Goal: Transaction & Acquisition: Purchase product/service

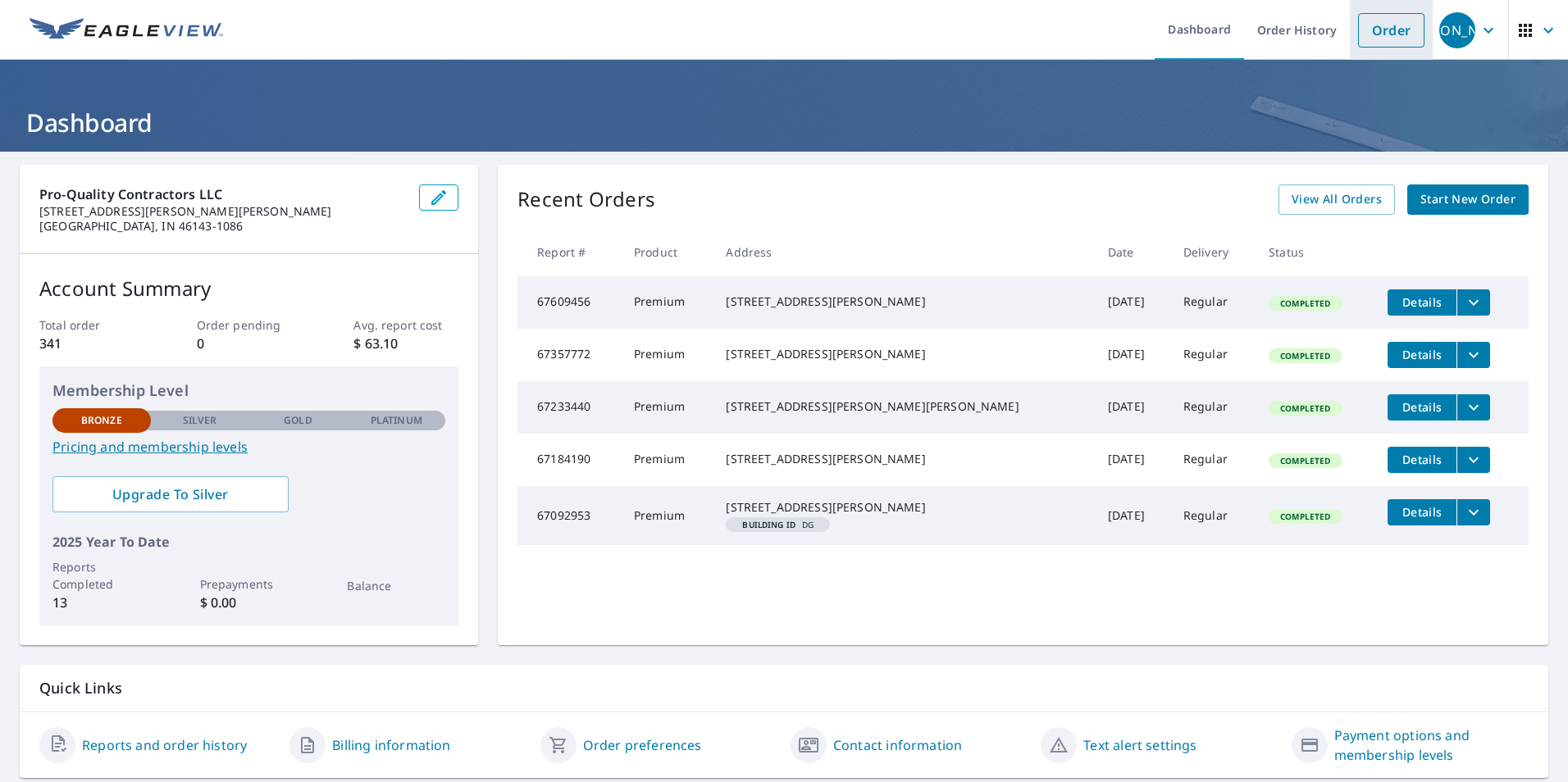
click at [1368, 25] on link "Order" at bounding box center [1392, 30] width 66 height 35
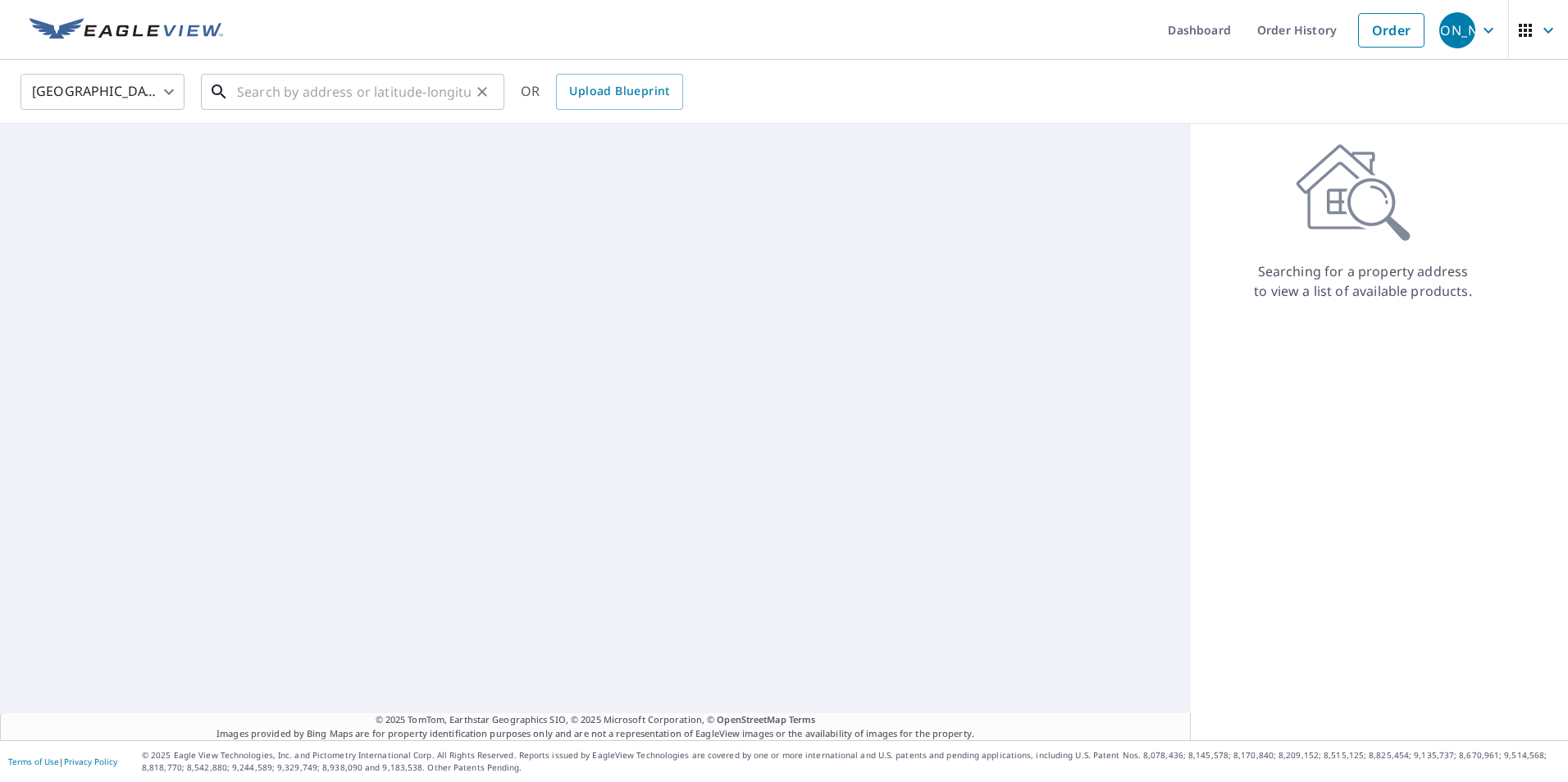
click at [392, 99] on input "text" at bounding box center [354, 92] width 234 height 46
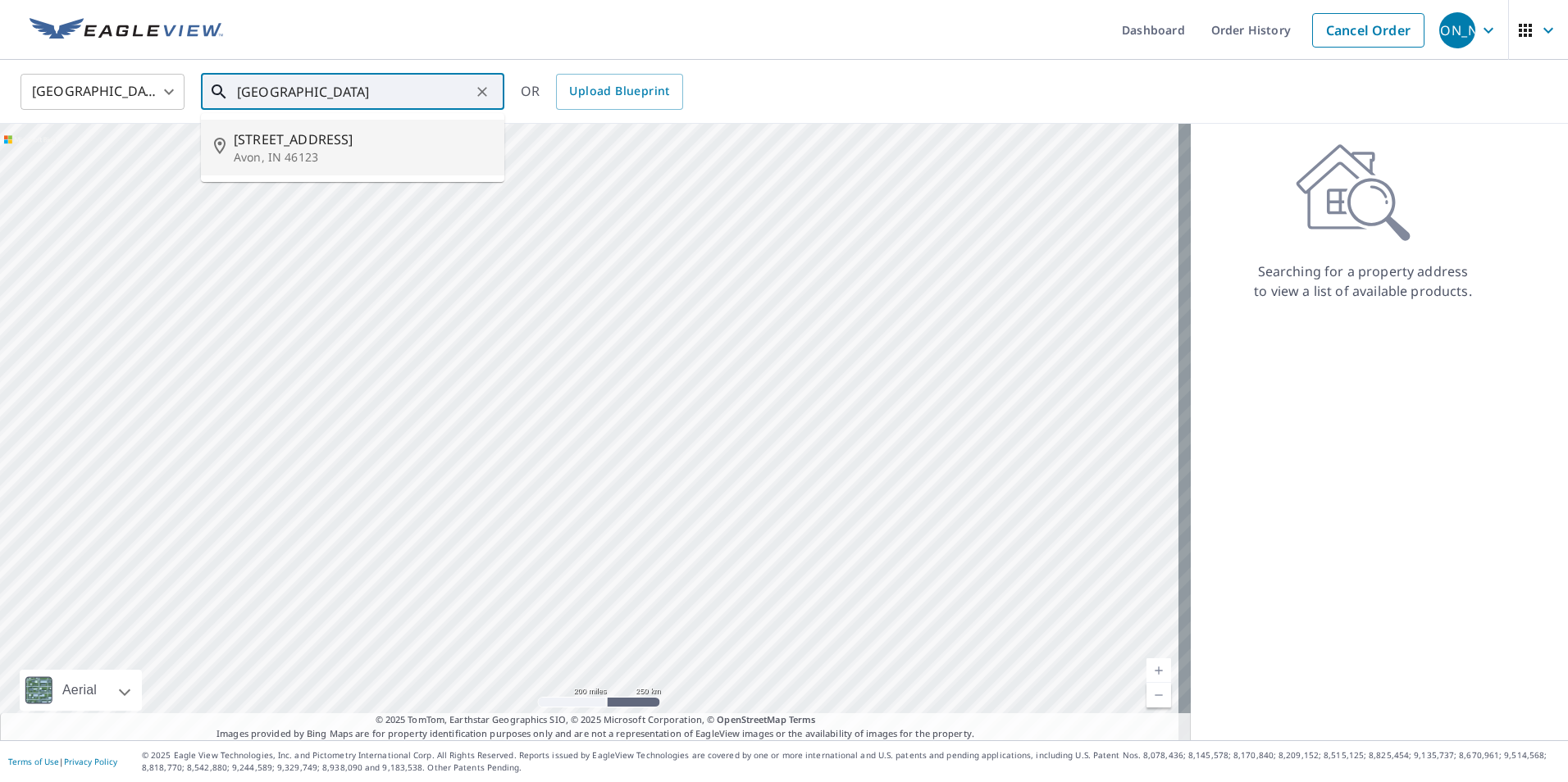
click at [286, 135] on span "[STREET_ADDRESS]" at bounding box center [362, 139] width 258 height 20
type input "[STREET_ADDRESS]"
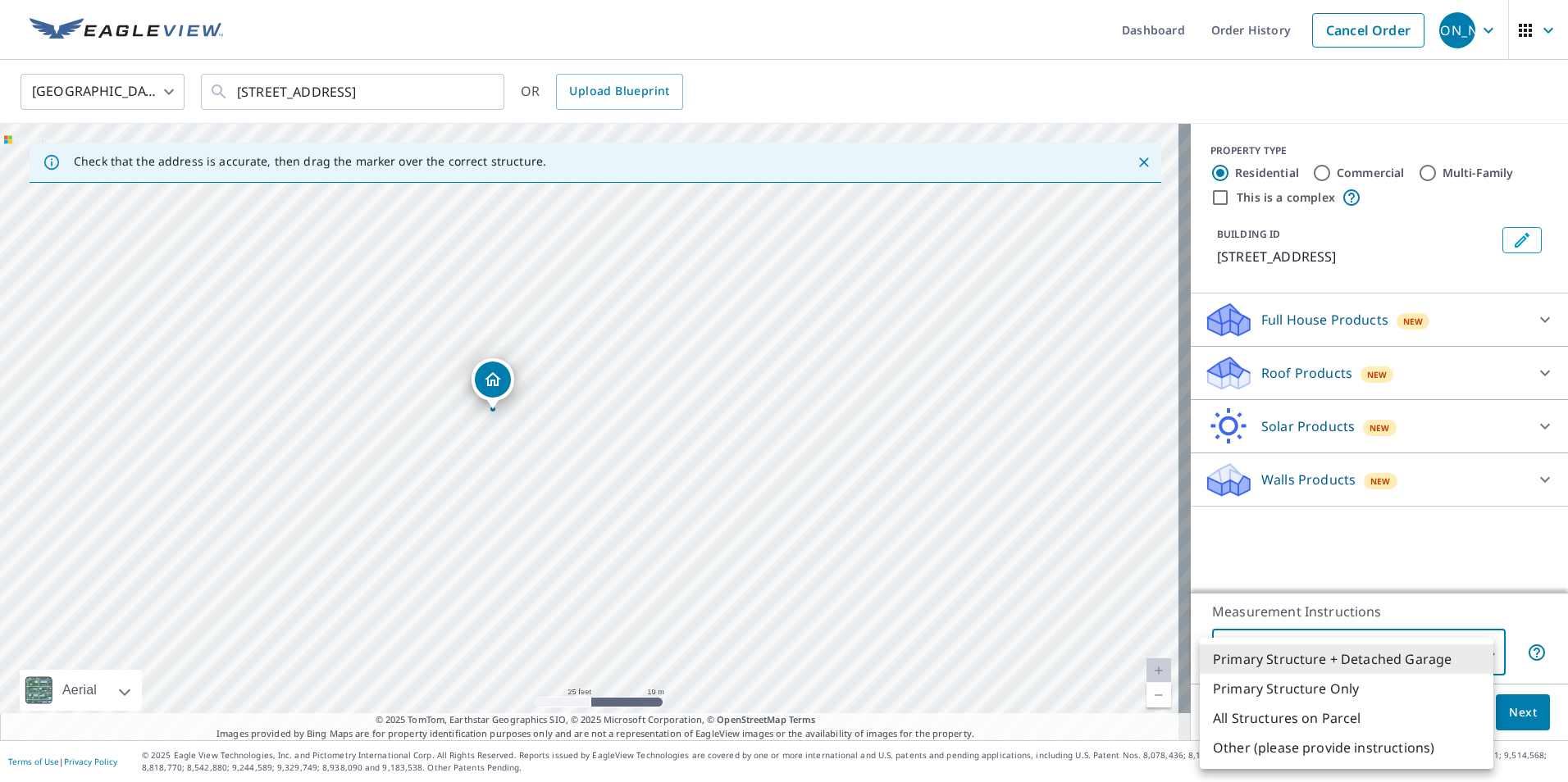
click at [1455, 641] on body "JA [PERSON_NAME] Dashboard Order History Cancel Order JA [GEOGRAPHIC_DATA] [GEO…" at bounding box center [784, 391] width 1568 height 782
click at [1360, 692] on li "Primary Structure Only" at bounding box center [1346, 689] width 293 height 29
type input "2"
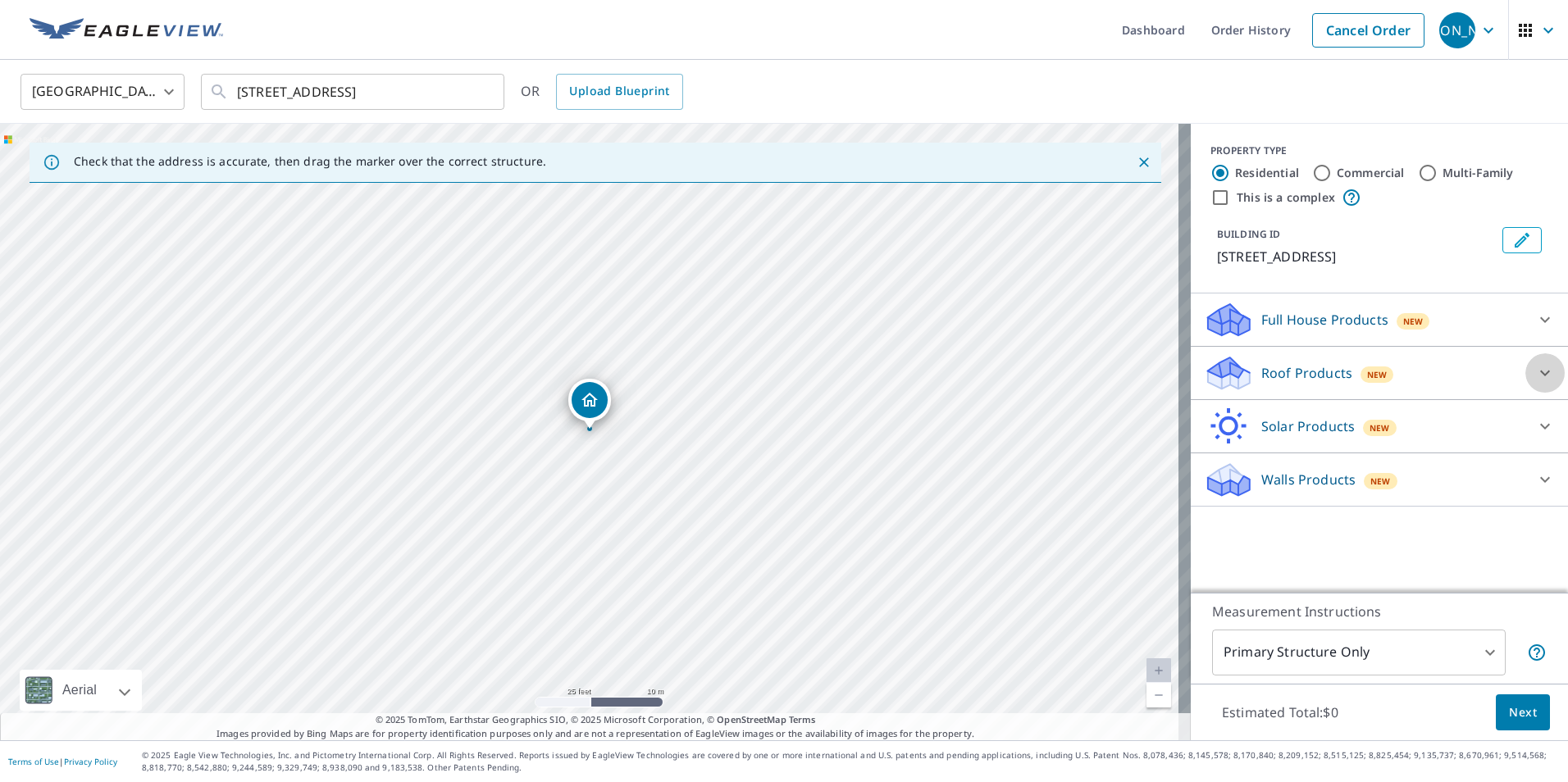
click at [1536, 365] on icon at bounding box center [1545, 373] width 20 height 20
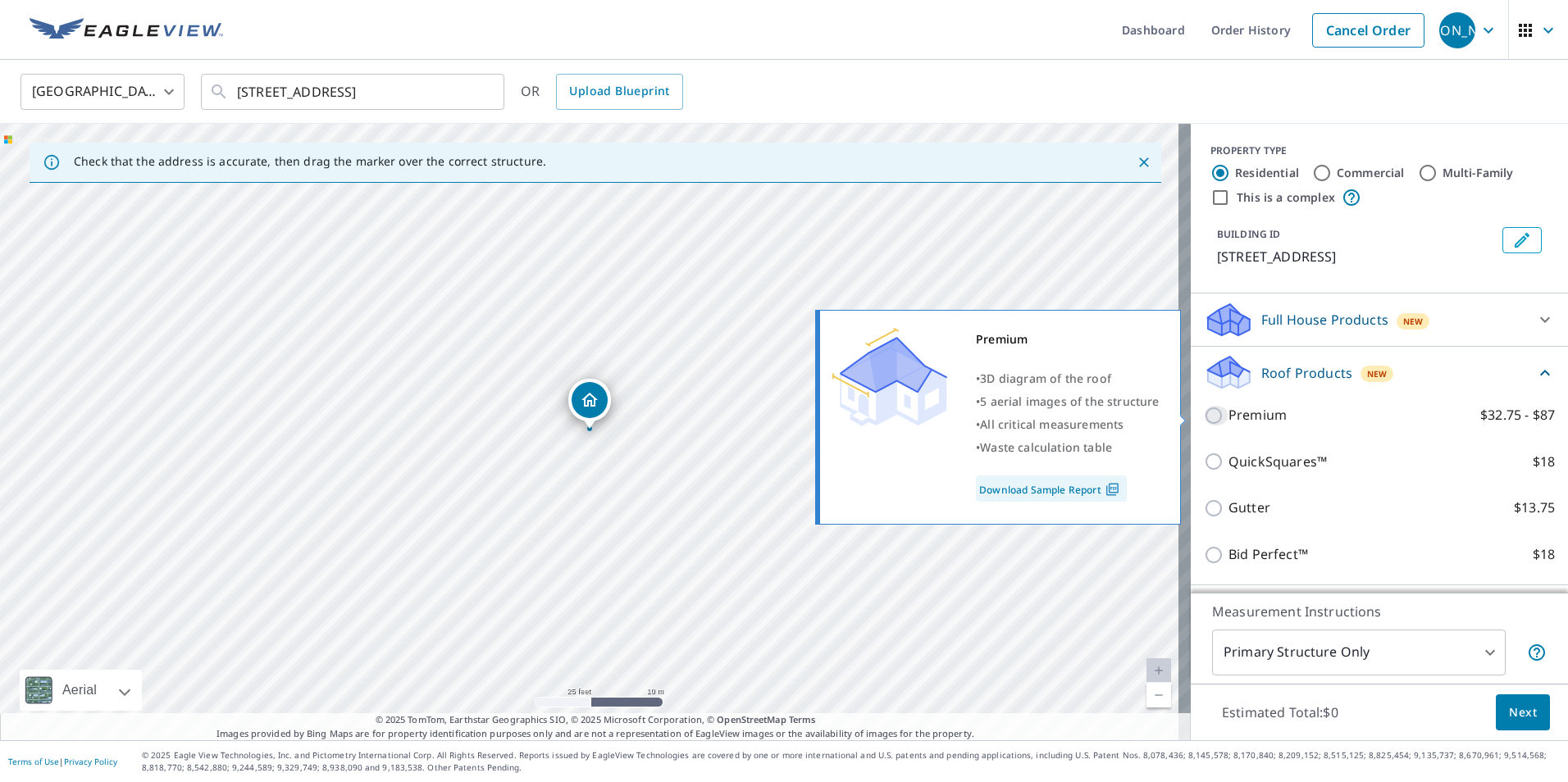
click at [1204, 418] on input "Premium $32.75 - $87" at bounding box center [1216, 415] width 25 height 20
checkbox input "true"
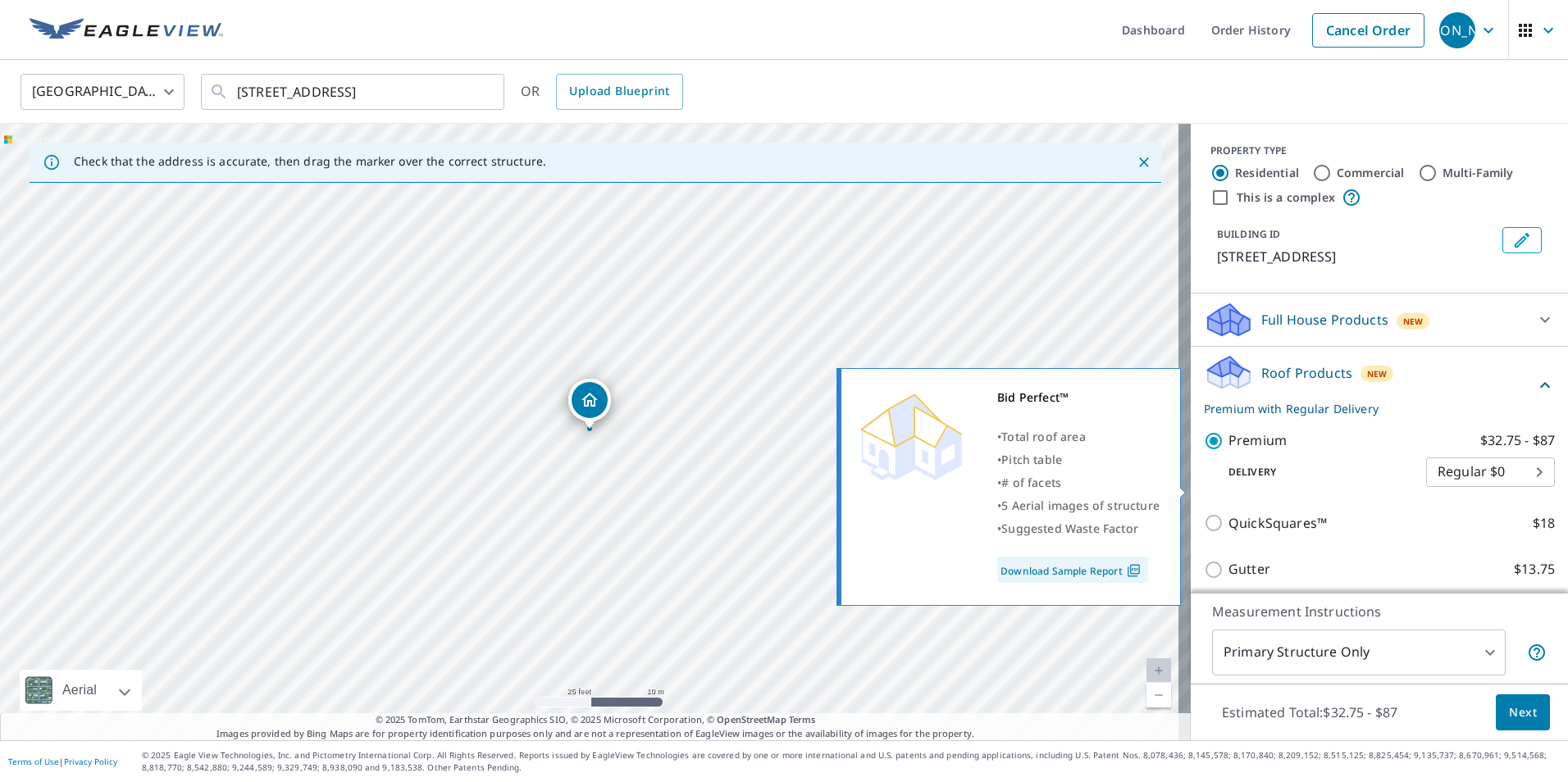
scroll to position [160, 0]
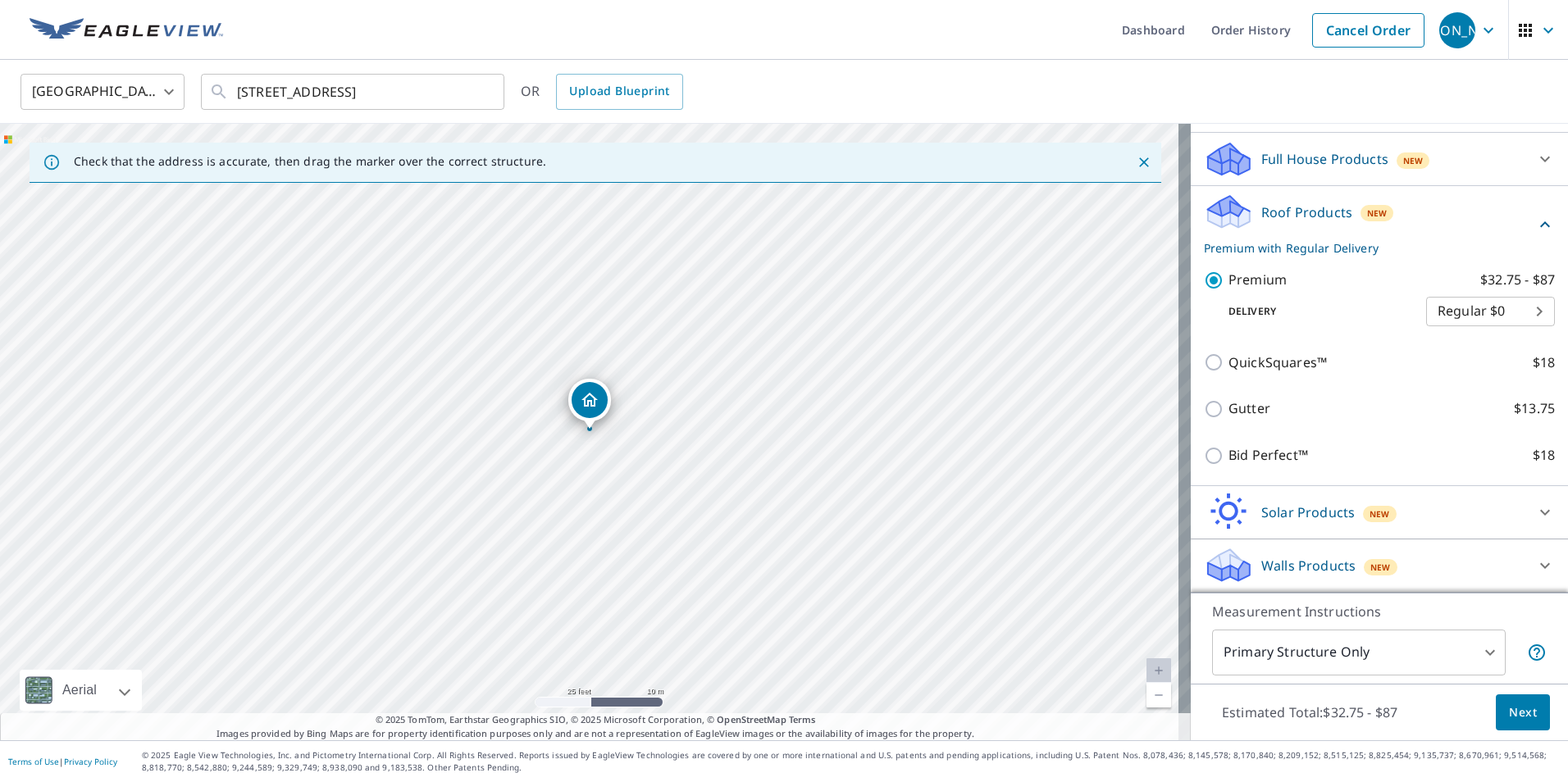
click at [1518, 714] on span "Next" at bounding box center [1524, 713] width 28 height 21
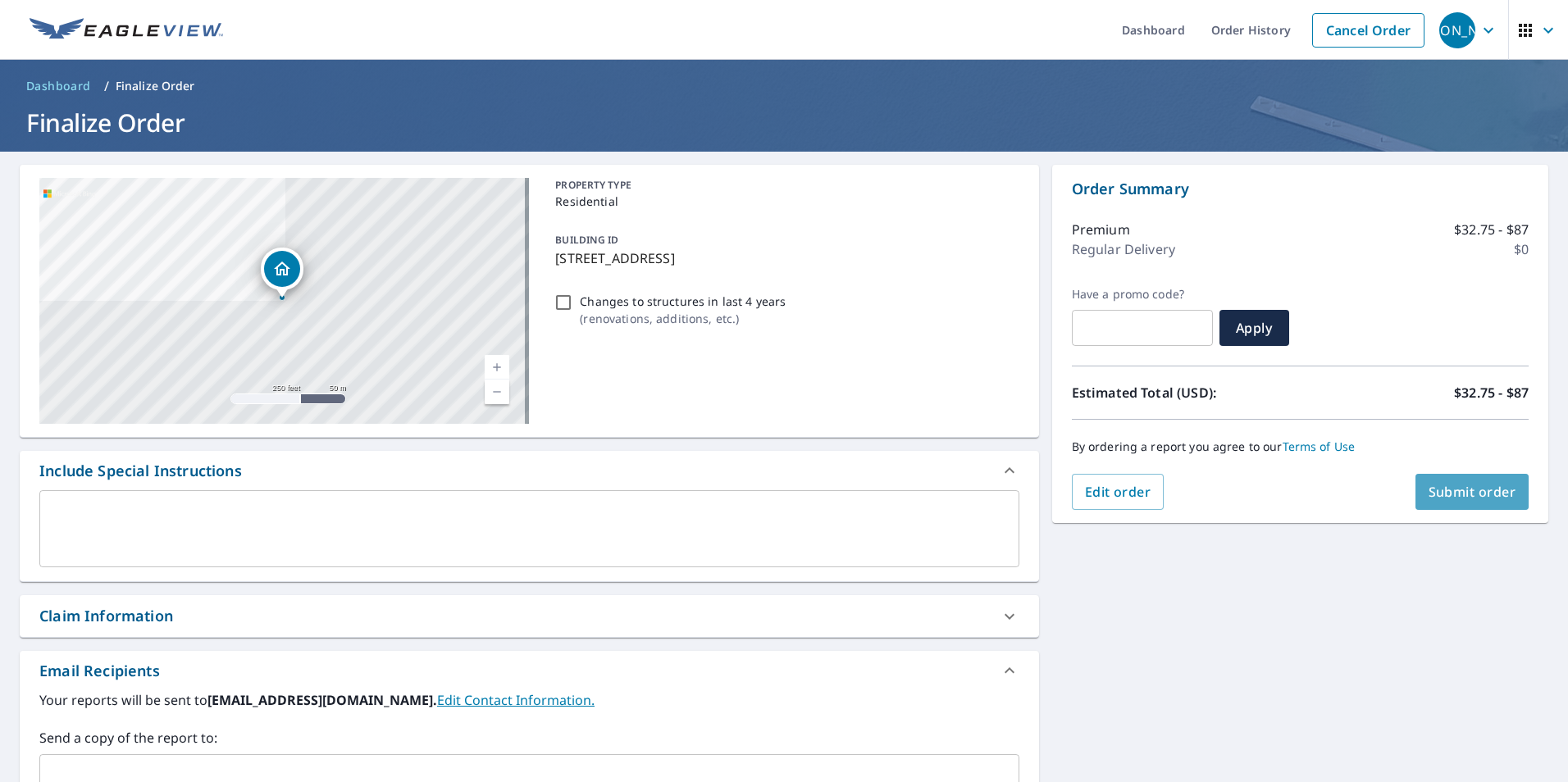
click at [1463, 493] on span "Submit order" at bounding box center [1473, 491] width 88 height 18
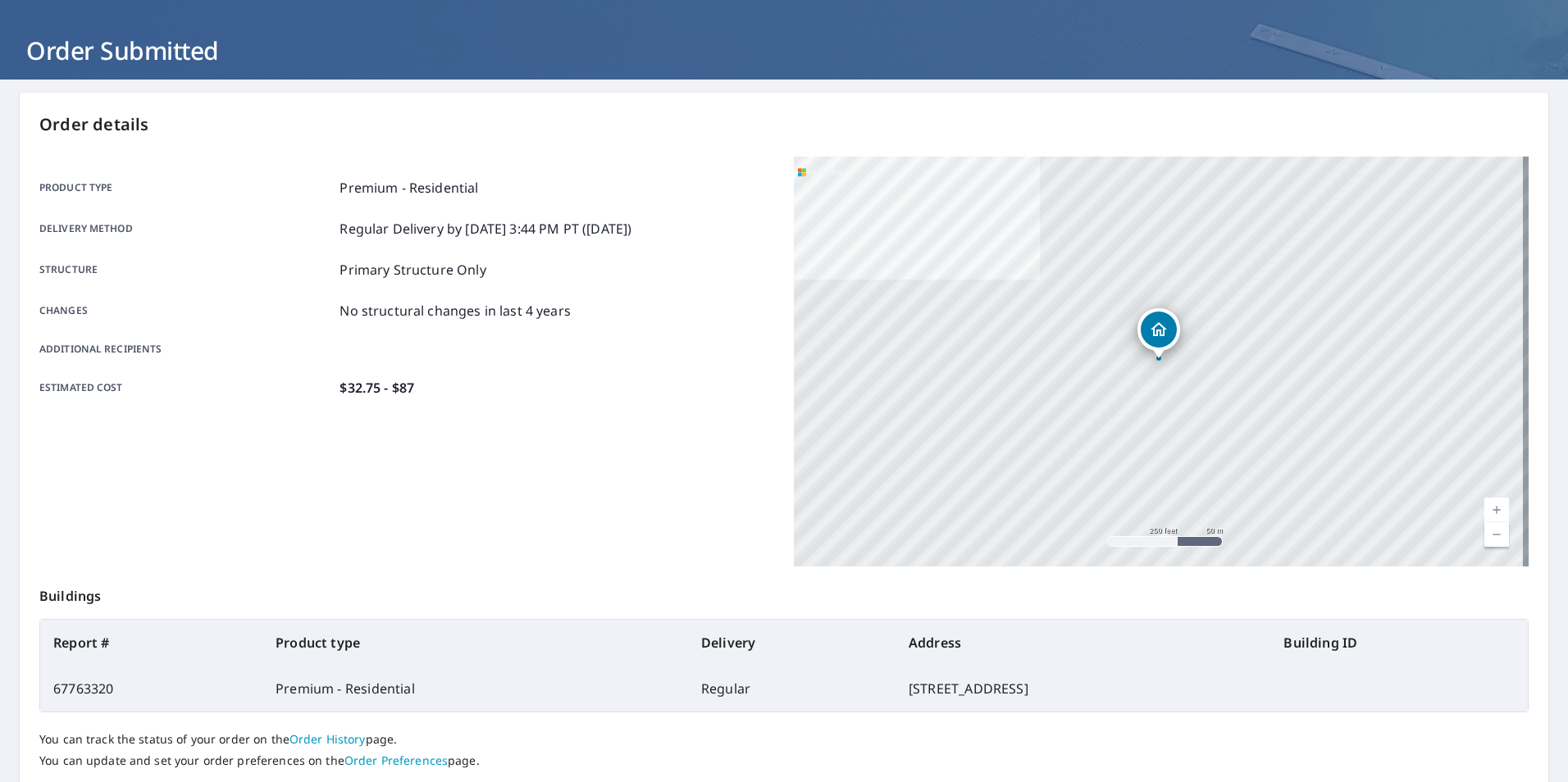
scroll to position [183, 0]
